Goal: Task Accomplishment & Management: Use online tool/utility

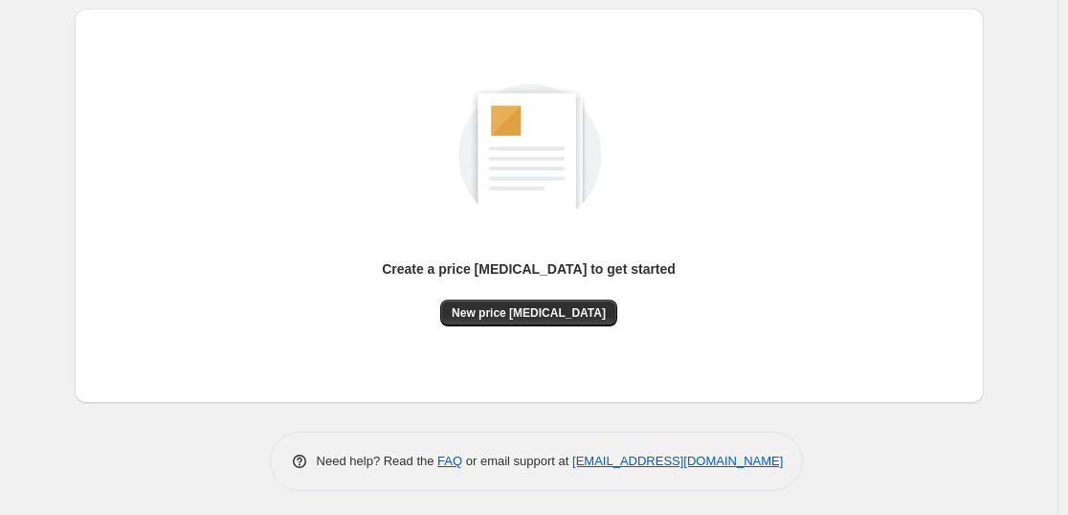
scroll to position [202, 0]
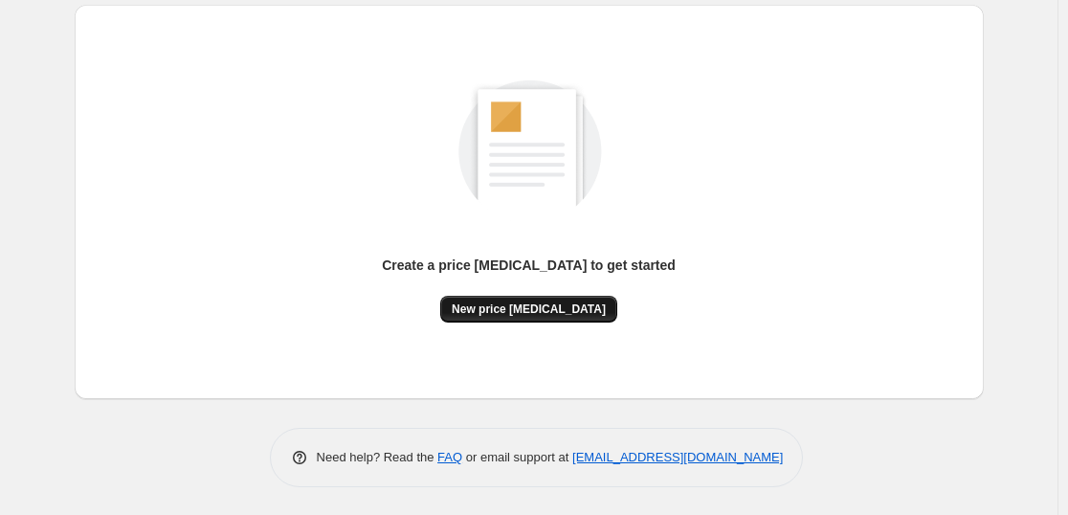
click at [541, 310] on span "New price [MEDICAL_DATA]" at bounding box center [529, 308] width 154 height 15
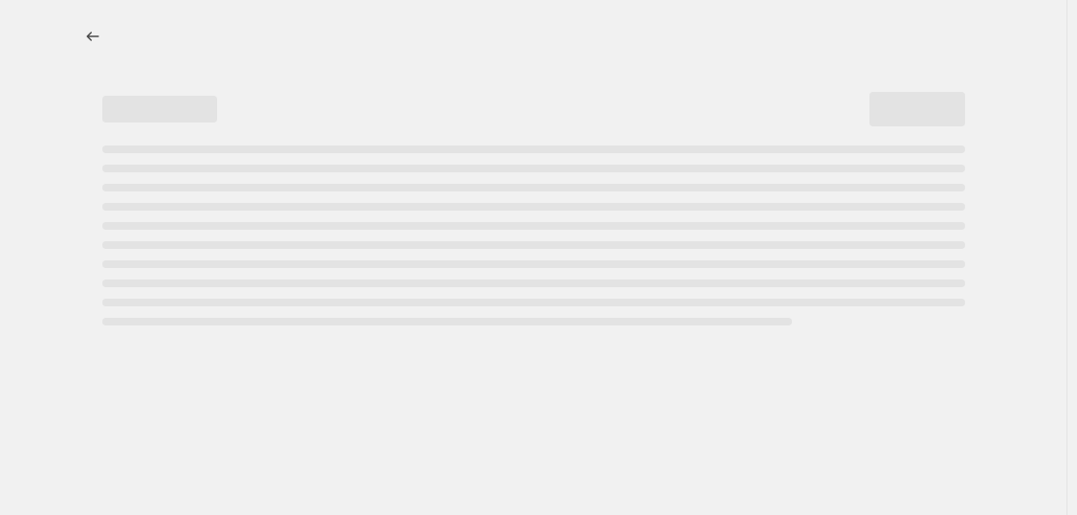
select select "percentage"
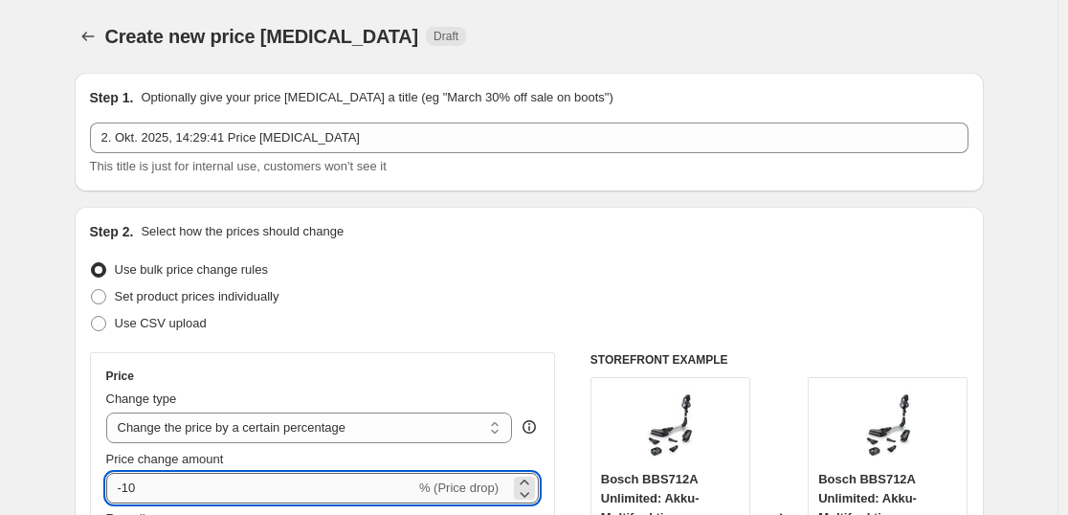
click at [187, 486] on input "-10" at bounding box center [260, 488] width 309 height 31
type input "-1"
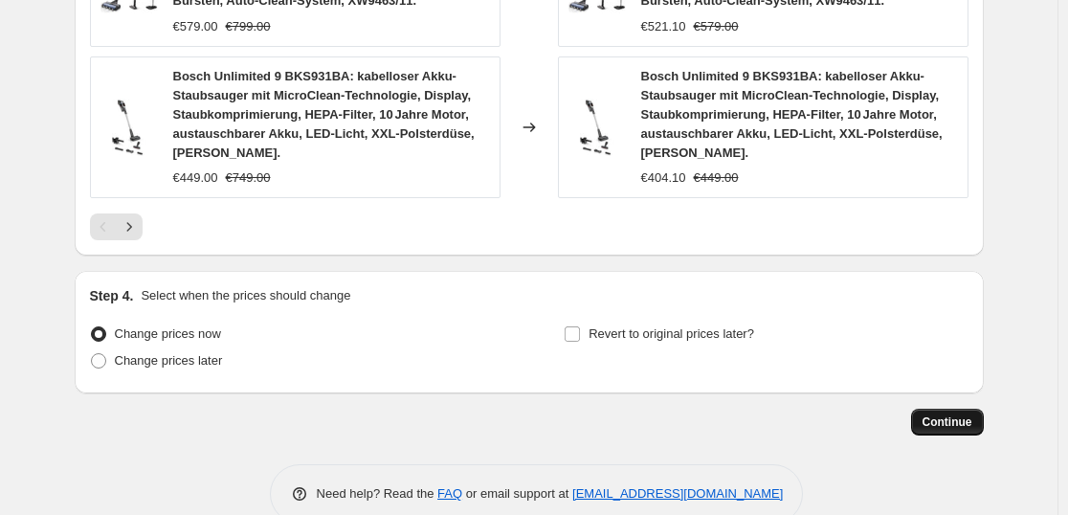
type input "-35"
click at [971, 414] on span "Continue" at bounding box center [947, 421] width 50 height 15
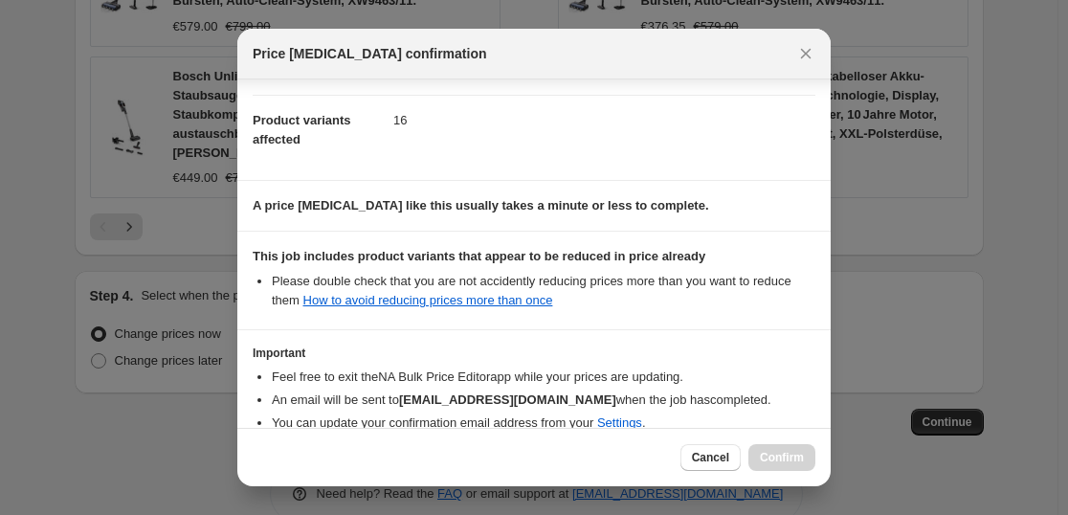
scroll to position [291, 0]
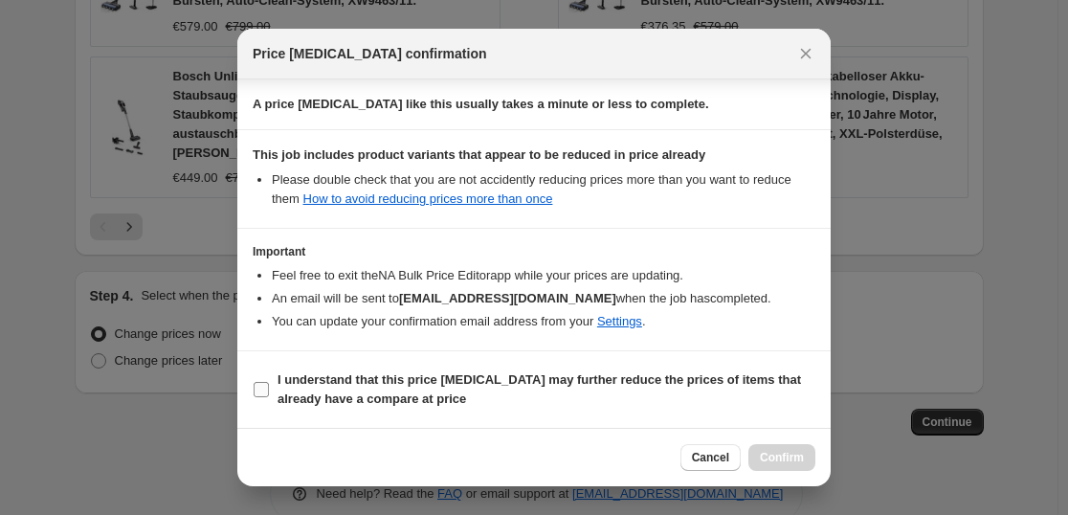
click at [550, 368] on label "I understand that this price [MEDICAL_DATA] may further reduce the prices of it…" at bounding box center [534, 389] width 563 height 46
click at [269, 382] on input "I understand that this price [MEDICAL_DATA] may further reduce the prices of it…" at bounding box center [261, 389] width 15 height 15
checkbox input "true"
click at [798, 454] on span "Confirm" at bounding box center [782, 457] width 44 height 15
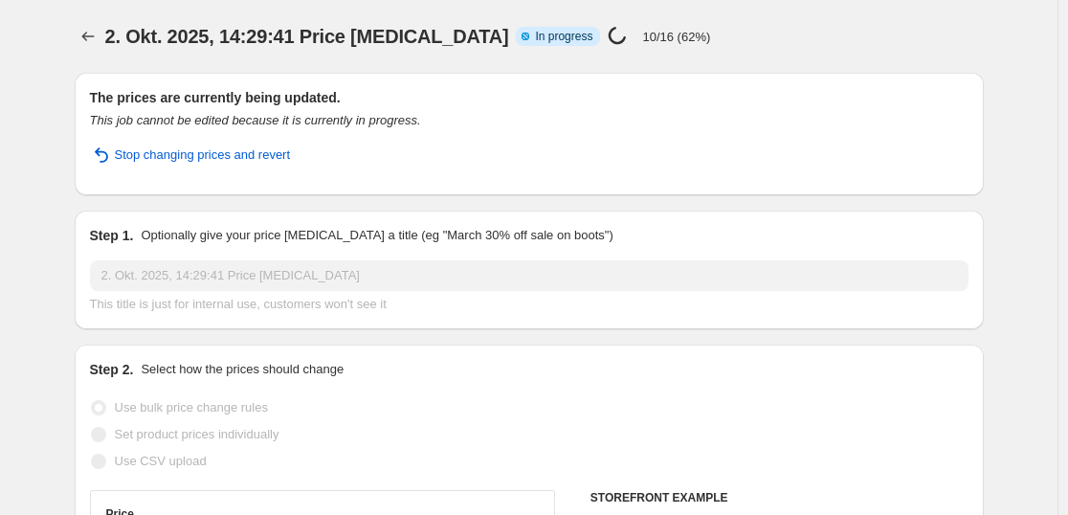
select select "percentage"
